Goal: Transaction & Acquisition: Purchase product/service

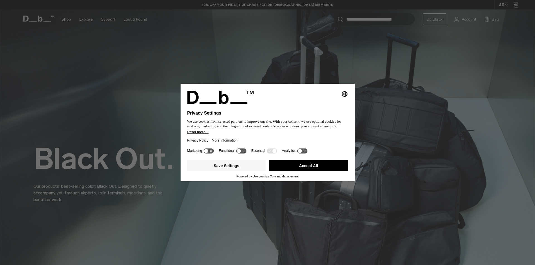
click at [289, 163] on button "Accept All" at bounding box center [308, 165] width 79 height 11
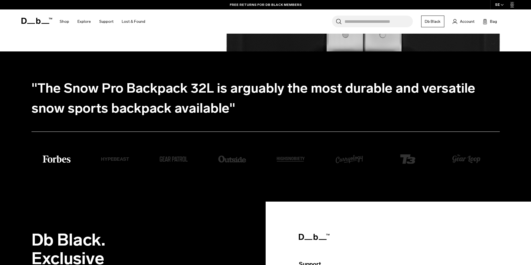
scroll to position [1471, 0]
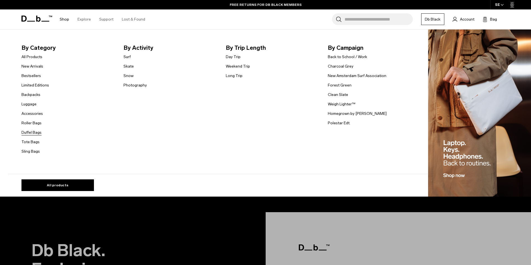
click at [38, 133] on link "Duffel Bags" at bounding box center [31, 133] width 20 height 6
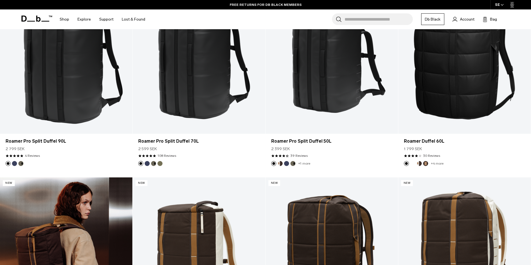
scroll to position [139, 0]
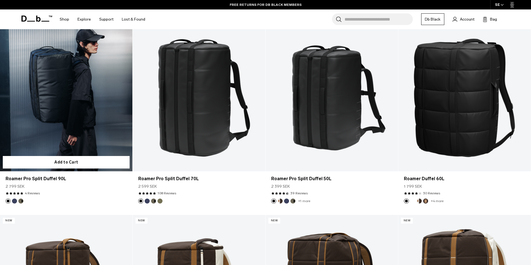
drag, startPoint x: 62, startPoint y: 89, endPoint x: 66, endPoint y: 91, distance: 4.6
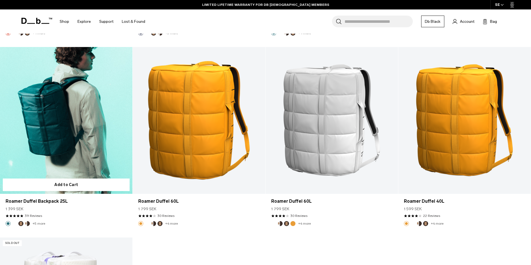
scroll to position [1894, 0]
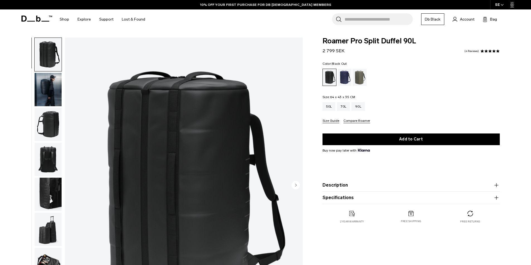
click at [51, 91] on img "button" at bounding box center [48, 89] width 27 height 33
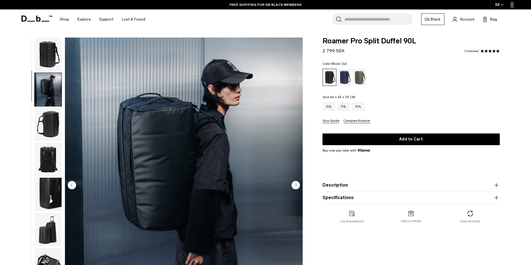
scroll to position [18, 0]
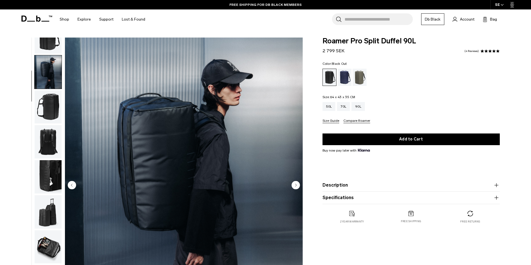
click at [54, 109] on img "button" at bounding box center [48, 107] width 27 height 33
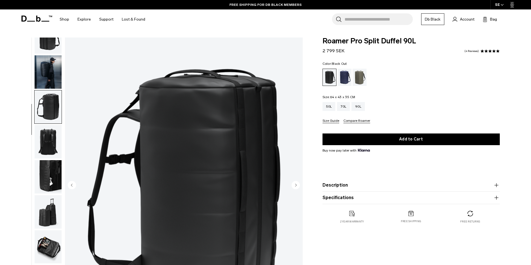
click at [56, 155] on img "button" at bounding box center [48, 141] width 27 height 33
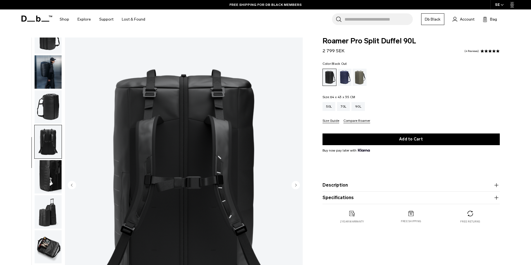
click at [57, 172] on img "button" at bounding box center [48, 176] width 27 height 33
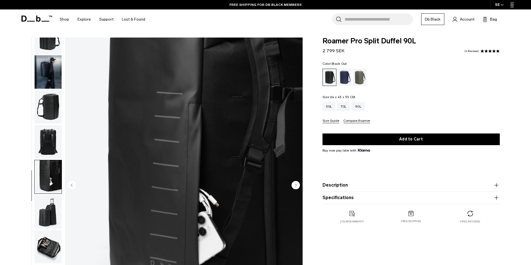
click at [56, 153] on img "button" at bounding box center [48, 141] width 27 height 33
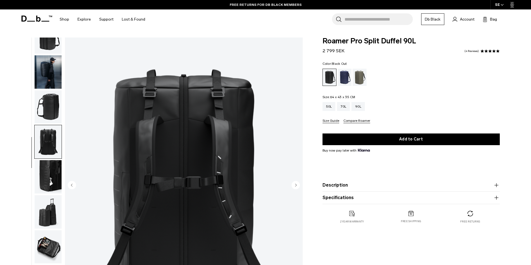
click at [55, 108] on img "button" at bounding box center [48, 107] width 27 height 33
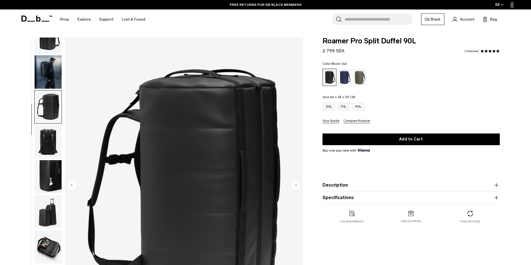
click at [58, 81] on img "button" at bounding box center [48, 71] width 27 height 33
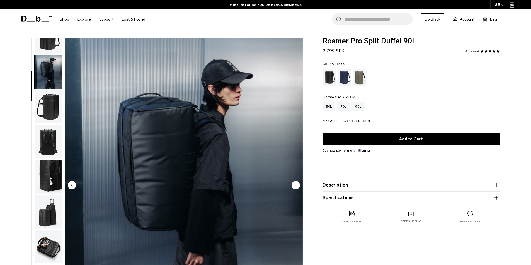
click at [51, 253] on img "button" at bounding box center [48, 247] width 27 height 33
